Goal: Navigation & Orientation: Find specific page/section

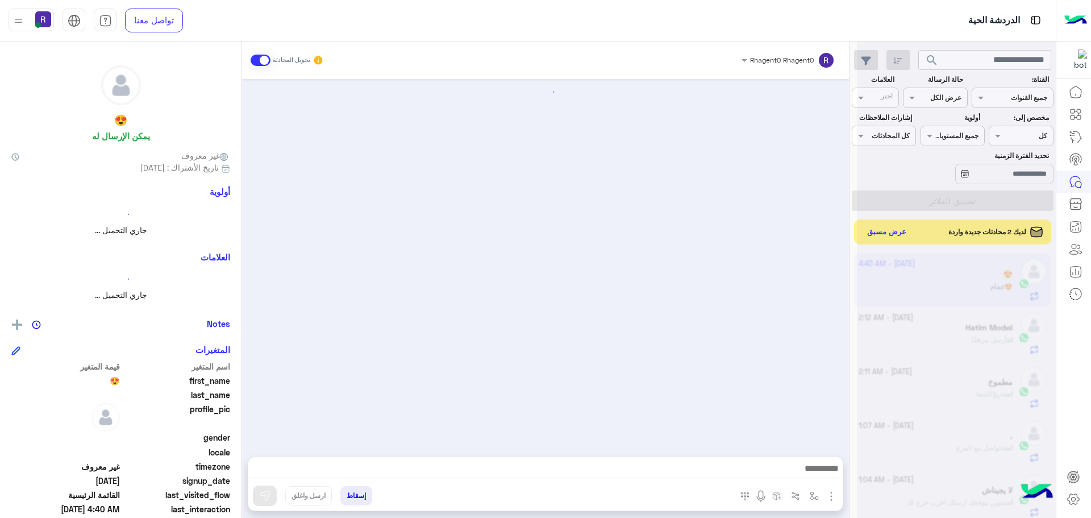
scroll to position [1638, 0]
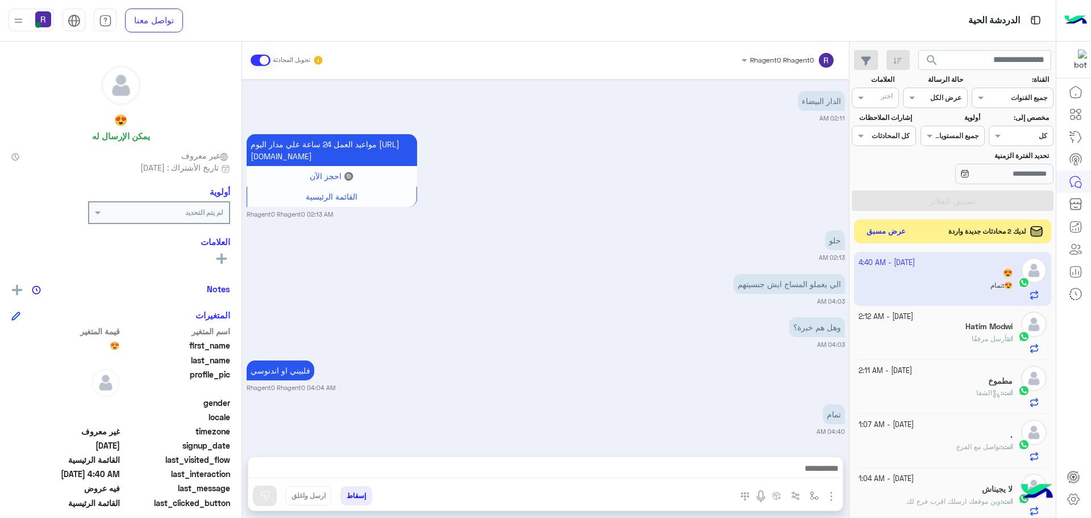
click at [888, 231] on button "عرض مسبق" at bounding box center [887, 231] width 48 height 15
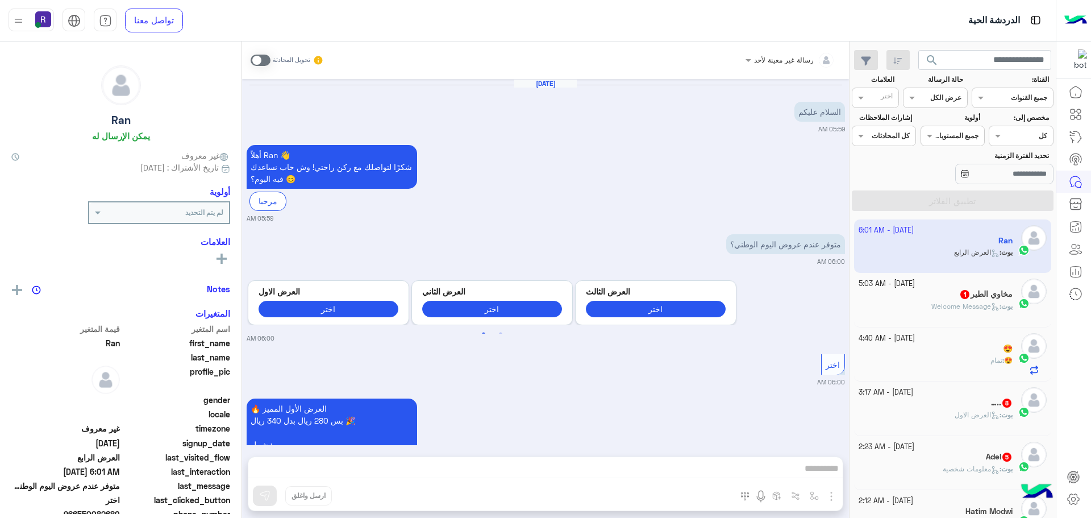
scroll to position [1184, 0]
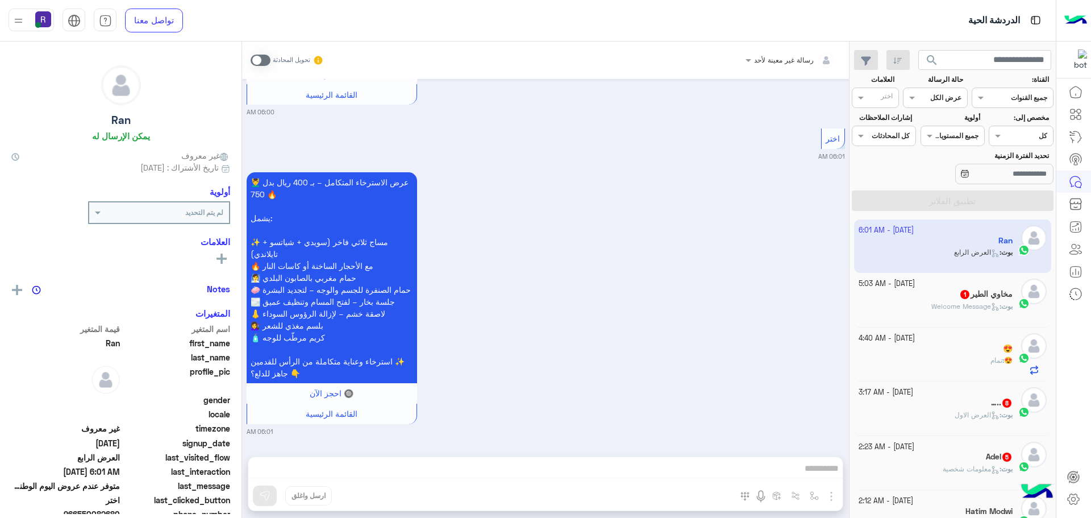
click at [923, 301] on div "بوت : Welcome Message" at bounding box center [936, 311] width 155 height 20
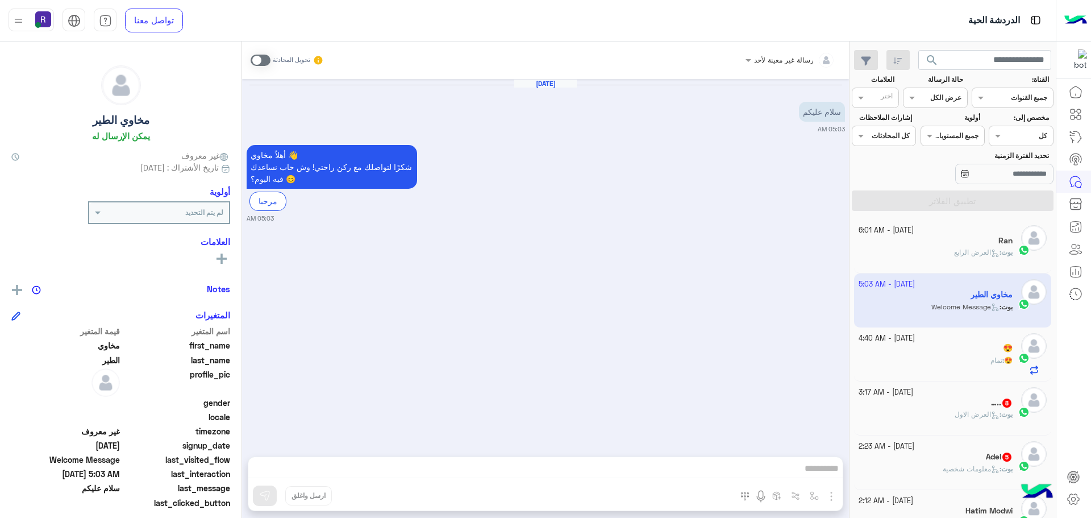
click at [931, 346] on div "😍" at bounding box center [936, 349] width 155 height 12
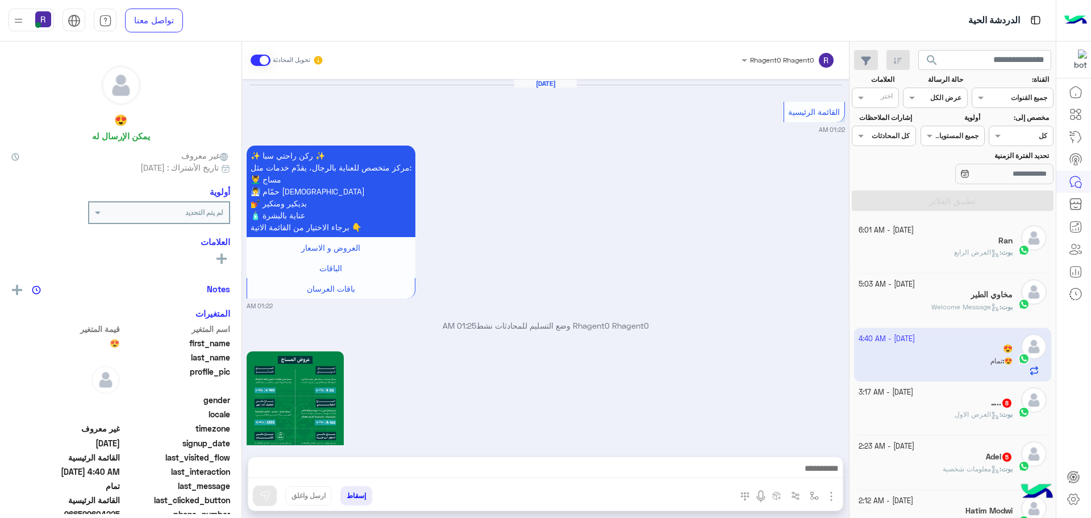
scroll to position [1638, 0]
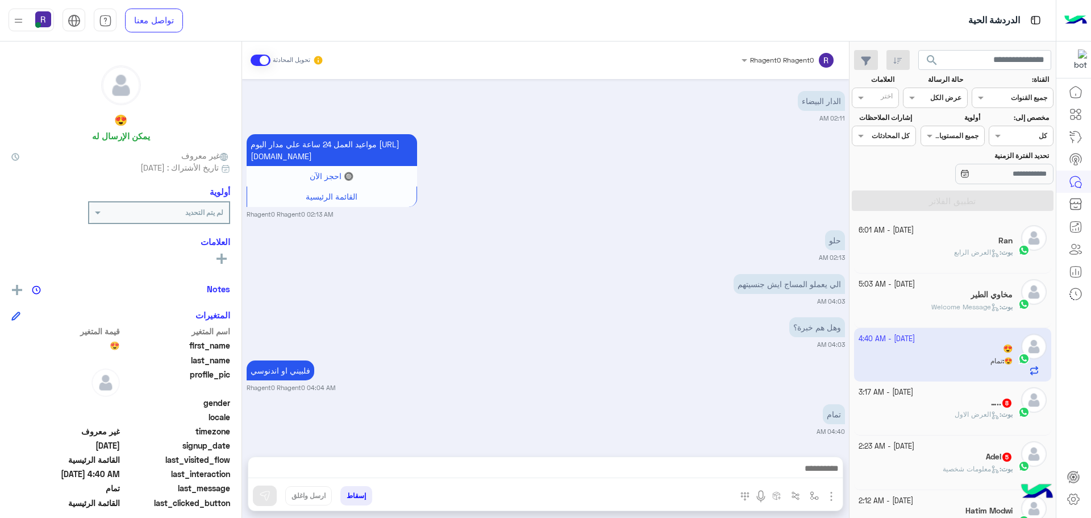
click at [958, 409] on p "بوت : العرض الاول" at bounding box center [984, 414] width 58 height 10
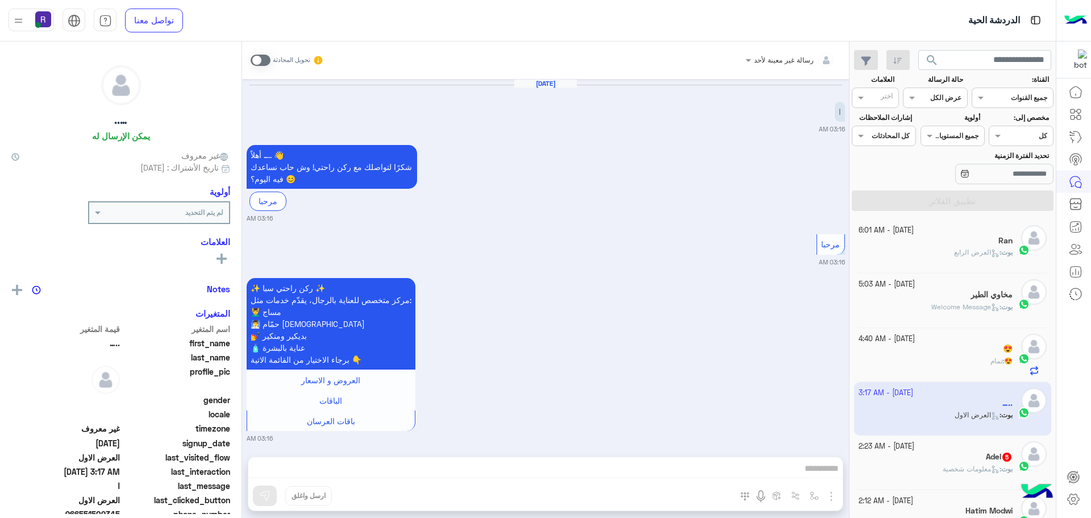
scroll to position [1446, 0]
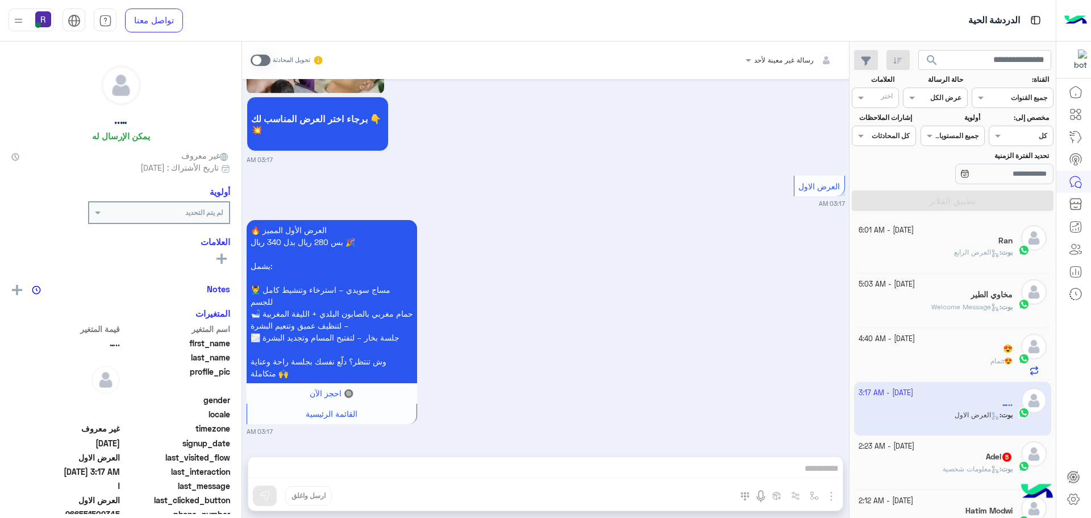
click at [958, 462] on div "Adel 5" at bounding box center [936, 458] width 155 height 12
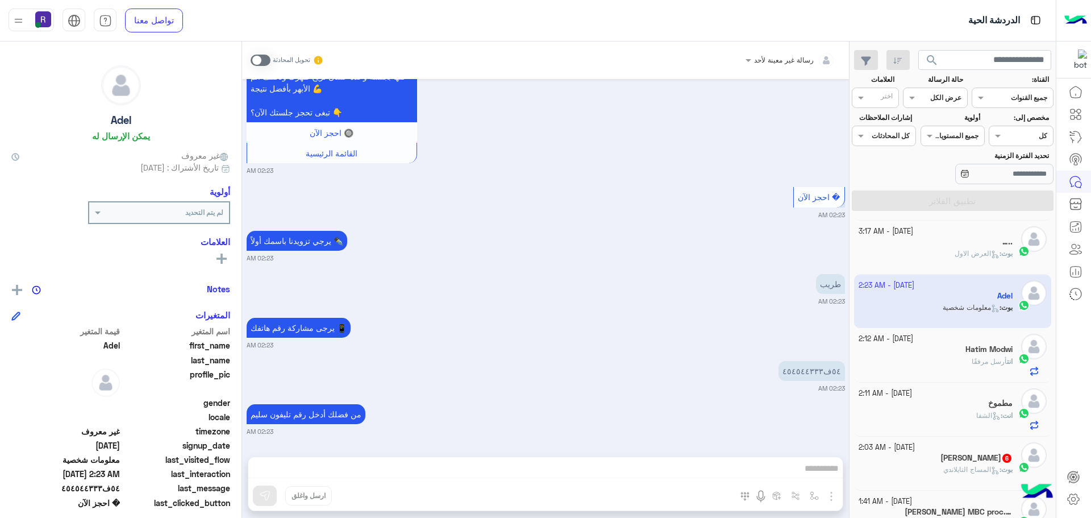
scroll to position [227, 0]
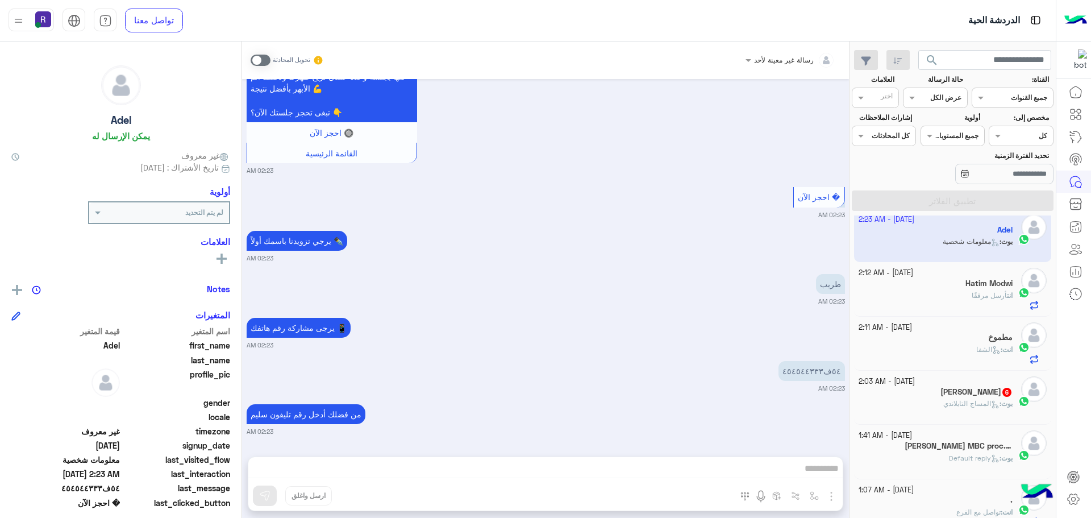
click at [966, 402] on span "المساج التايلاندي" at bounding box center [972, 403] width 56 height 9
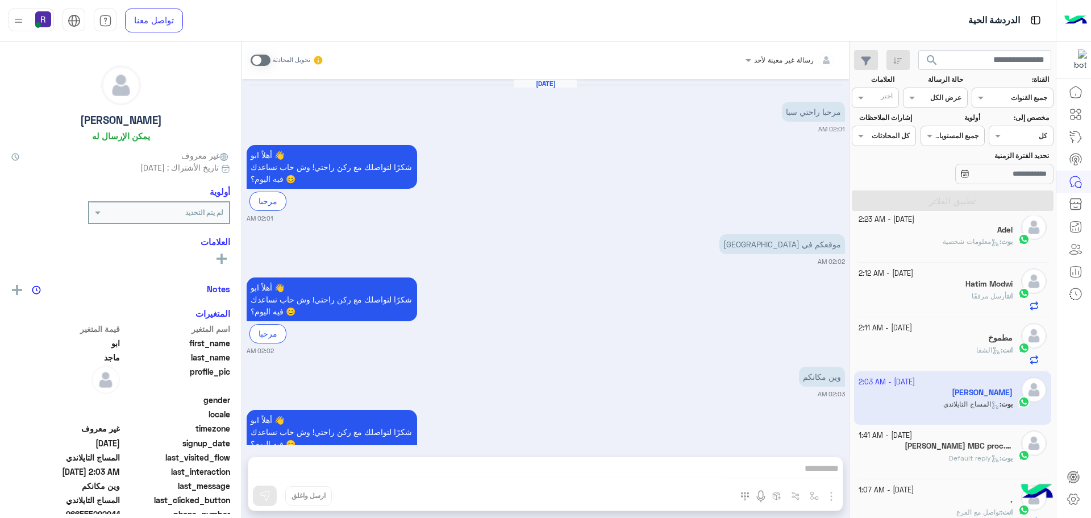
scroll to position [619, 0]
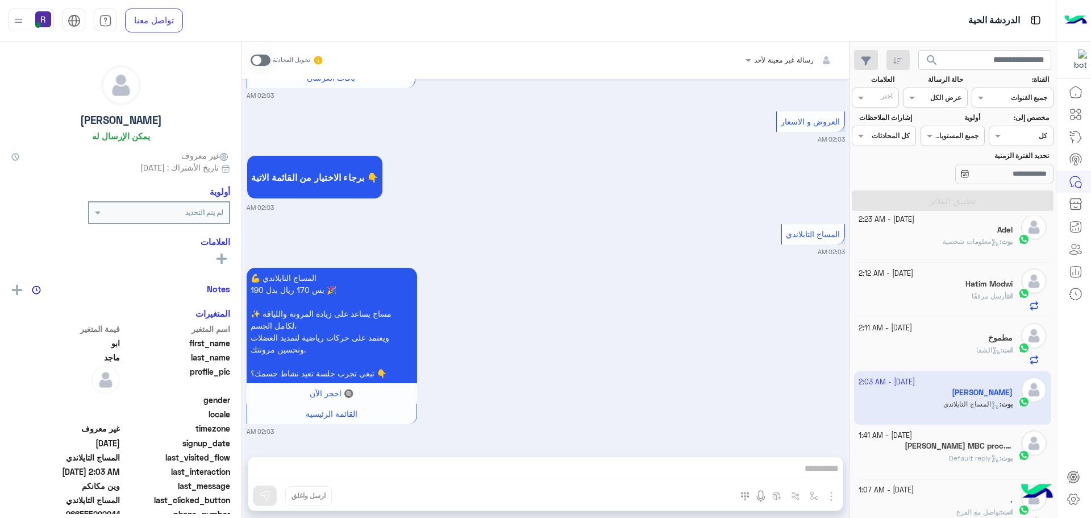
click at [971, 443] on h5 "[PERSON_NAME] MBC proc. 1" at bounding box center [959, 446] width 108 height 10
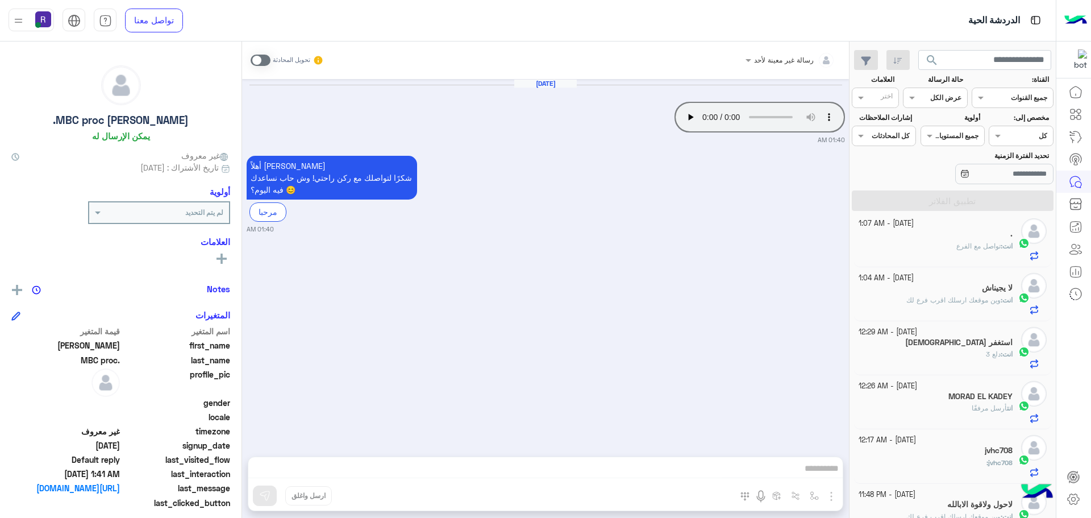
scroll to position [625, 0]
